Goal: Navigation & Orientation: Find specific page/section

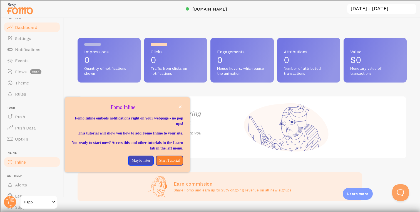
scroll to position [29, 0]
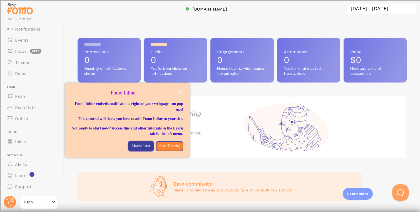
click at [128, 151] on button "Maybe later" at bounding box center [140, 146] width 25 height 10
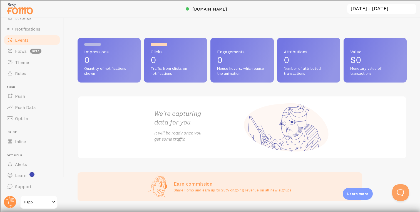
click at [21, 38] on span "Events" at bounding box center [22, 40] width 14 height 6
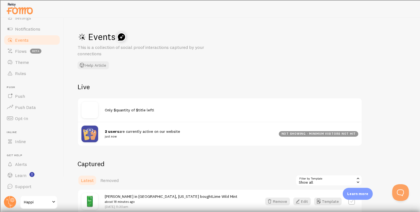
click at [161, 138] on small "just now" at bounding box center [188, 136] width 167 height 5
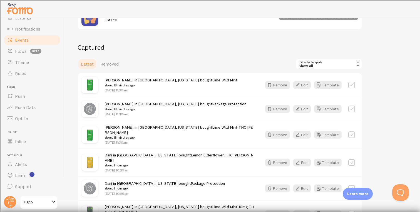
scroll to position [120, 0]
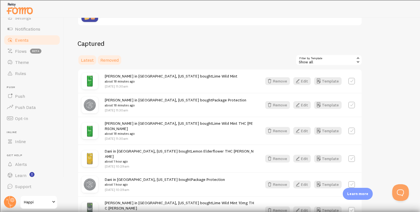
click at [103, 59] on span "Removed" at bounding box center [109, 60] width 18 height 6
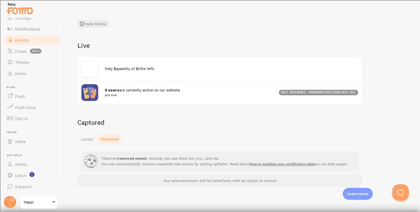
scroll to position [43, 0]
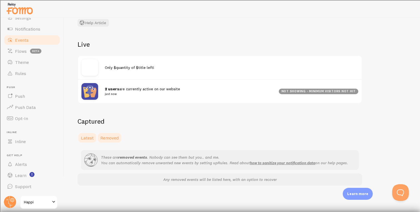
click at [89, 137] on span "Latest" at bounding box center [87, 138] width 13 height 6
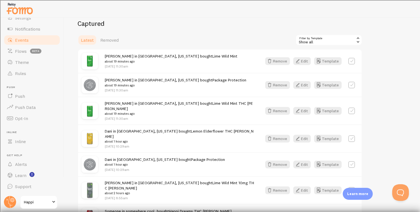
scroll to position [146, 0]
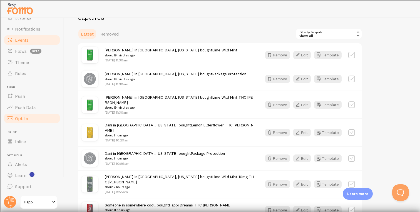
click at [23, 114] on link "Opt-In" at bounding box center [31, 118] width 57 height 11
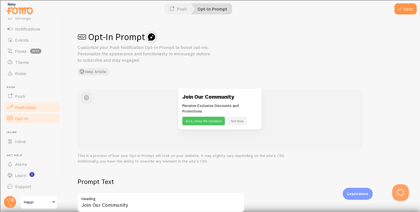
click at [23, 110] on link "Push Data" at bounding box center [31, 107] width 57 height 11
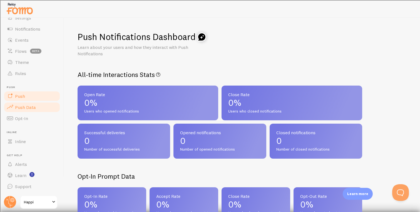
click at [22, 98] on span "Push" at bounding box center [20, 96] width 10 height 6
